Goal: Task Accomplishment & Management: Manage account settings

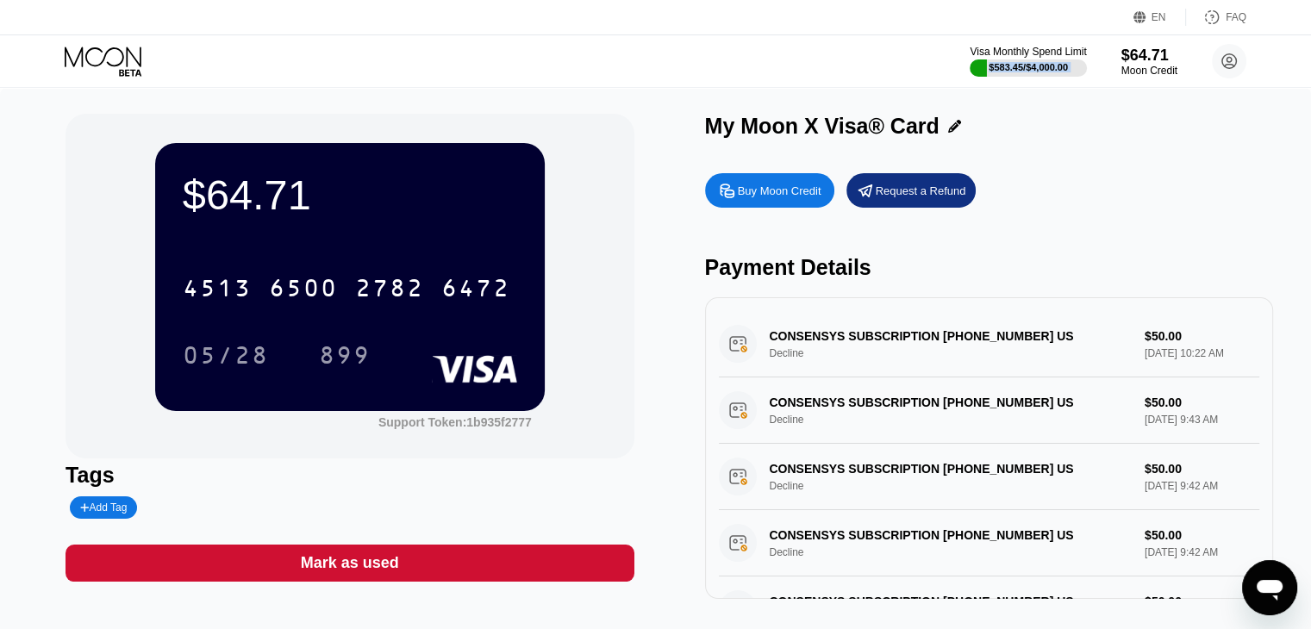
scroll to position [1221, 0]
click at [1096, 215] on div "Buy Moon Credit Request a Refund Payment Details AD CREA* AD CREA ENTER [PHONE_…" at bounding box center [989, 382] width 568 height 434
